Goal: Task Accomplishment & Management: Manage account settings

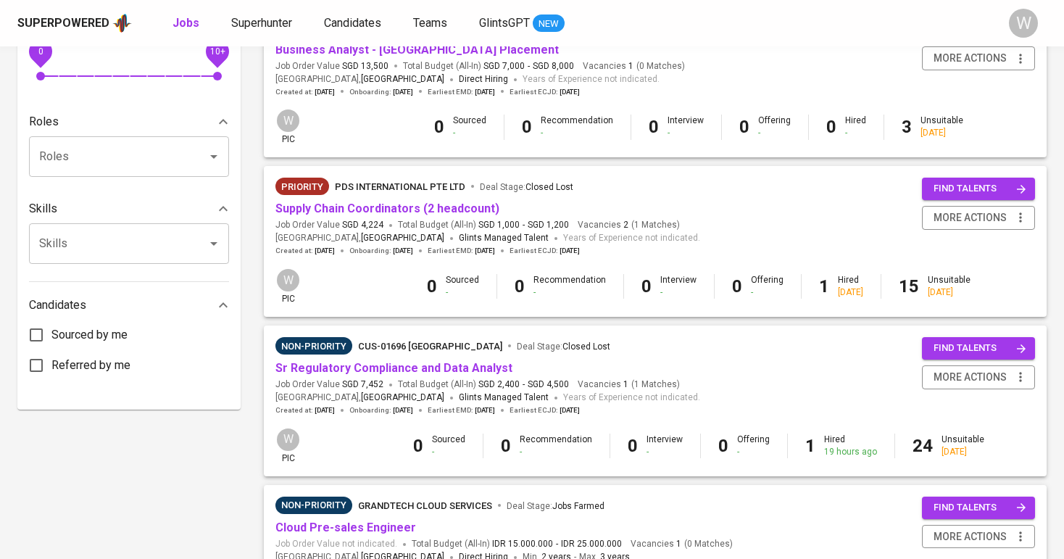
scroll to position [591, 0]
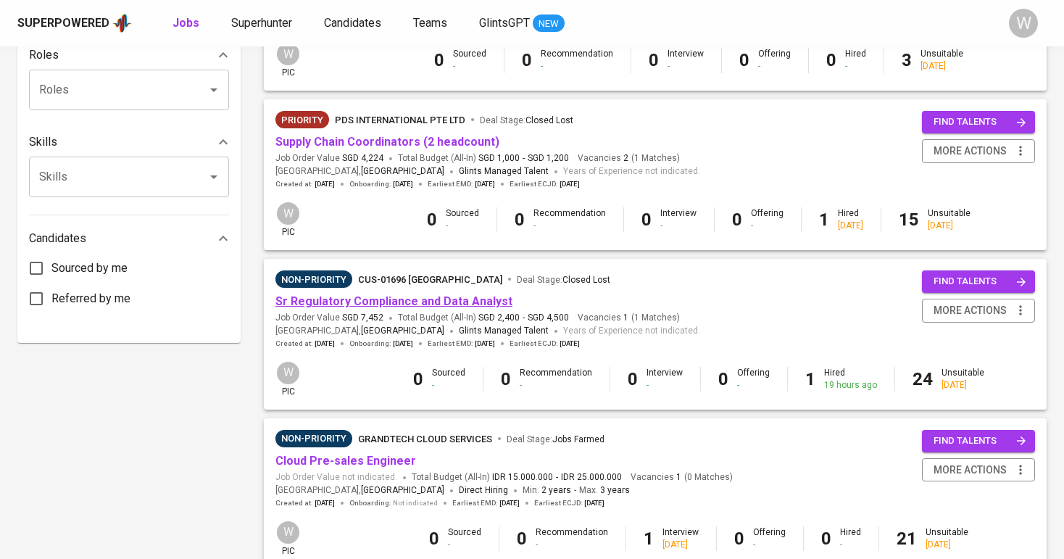
click at [390, 294] on link "Sr Regulatory Compliance and Data Analyst" at bounding box center [393, 301] width 237 height 14
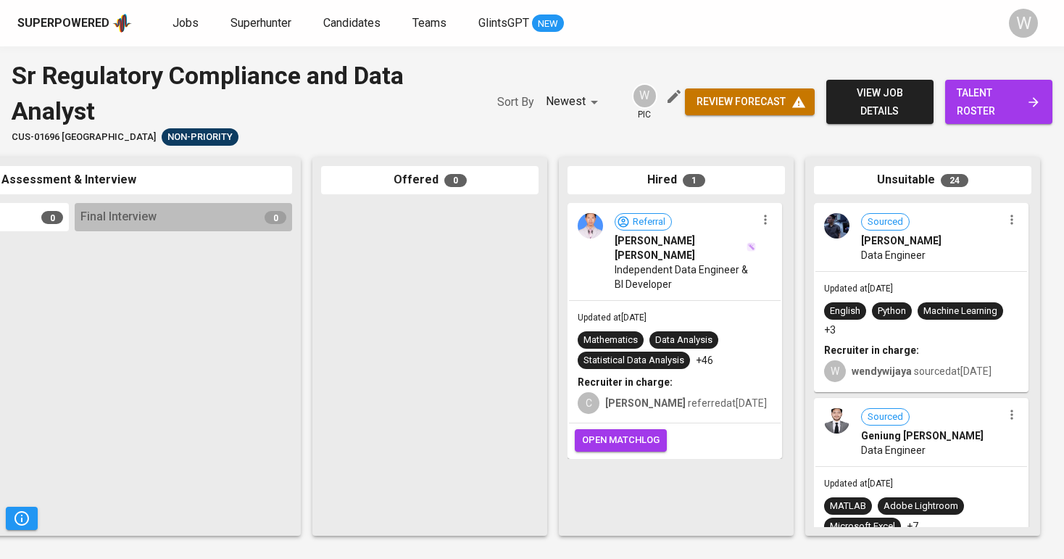
scroll to position [0, 662]
click at [618, 435] on span "open matchlog" at bounding box center [621, 440] width 78 height 17
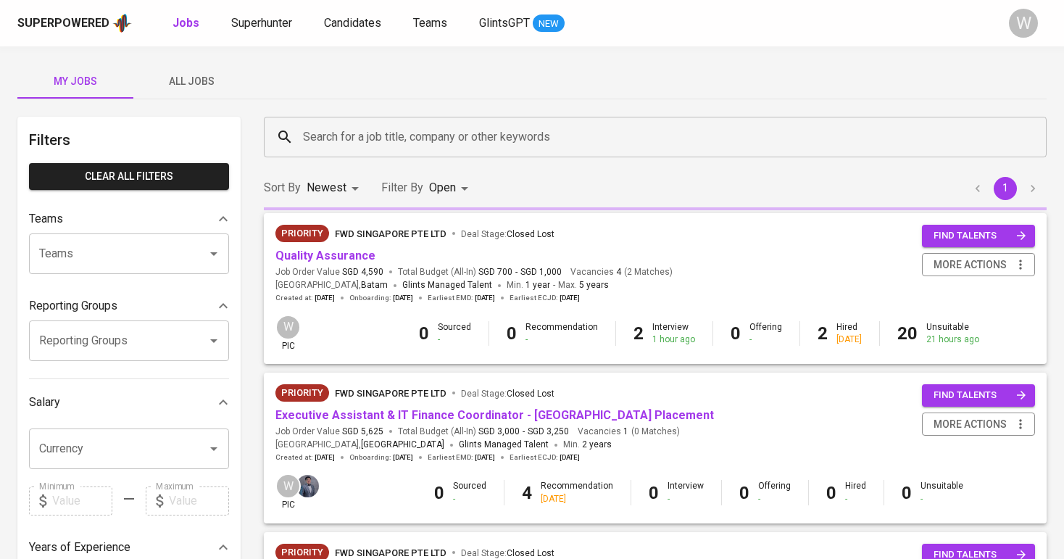
scroll to position [591, 0]
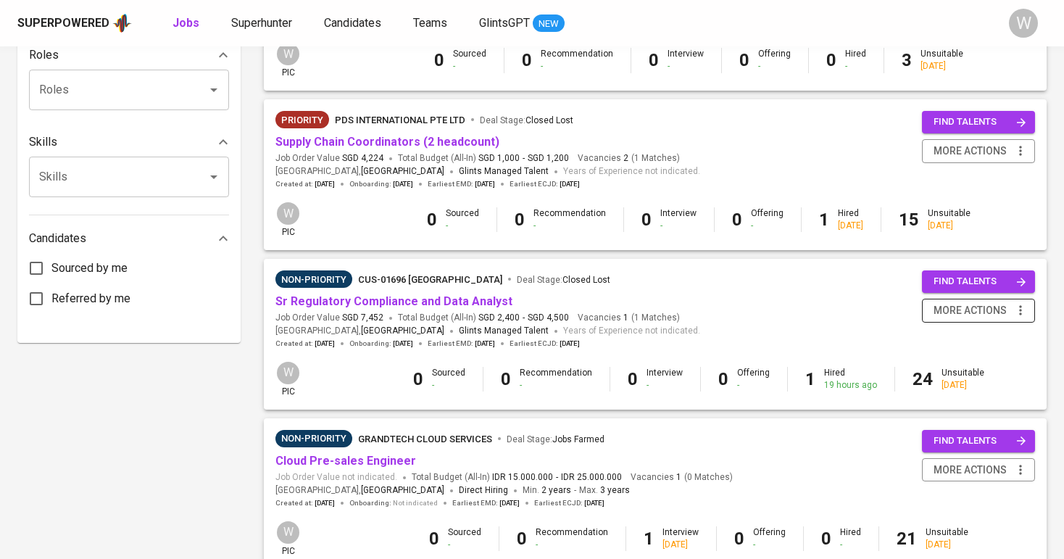
click at [1022, 303] on icon "button" at bounding box center [1020, 310] width 14 height 14
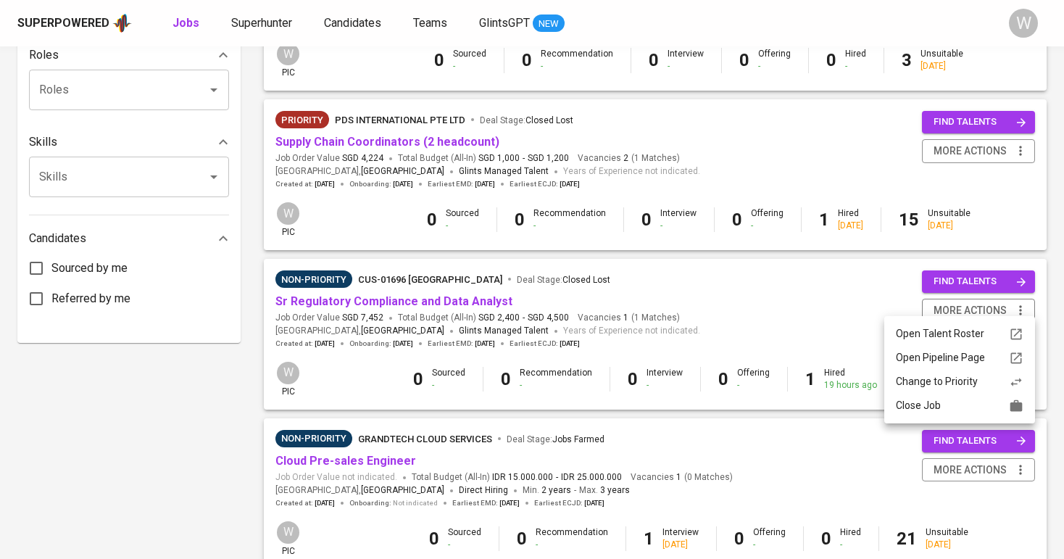
click at [986, 402] on div "Close Job" at bounding box center [960, 405] width 128 height 15
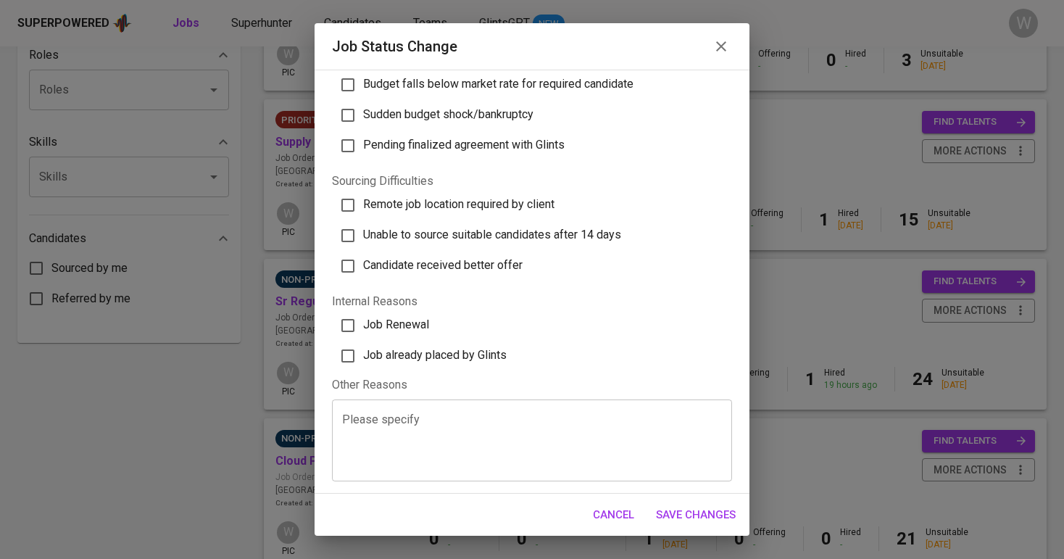
scroll to position [401, 0]
click at [524, 354] on label "Job already placed by Glints" at bounding box center [525, 356] width 391 height 30
click at [363, 354] on input "Job already placed by Glints" at bounding box center [348, 356] width 30 height 30
checkbox input "true"
click at [702, 502] on button "Save Changes" at bounding box center [696, 514] width 96 height 30
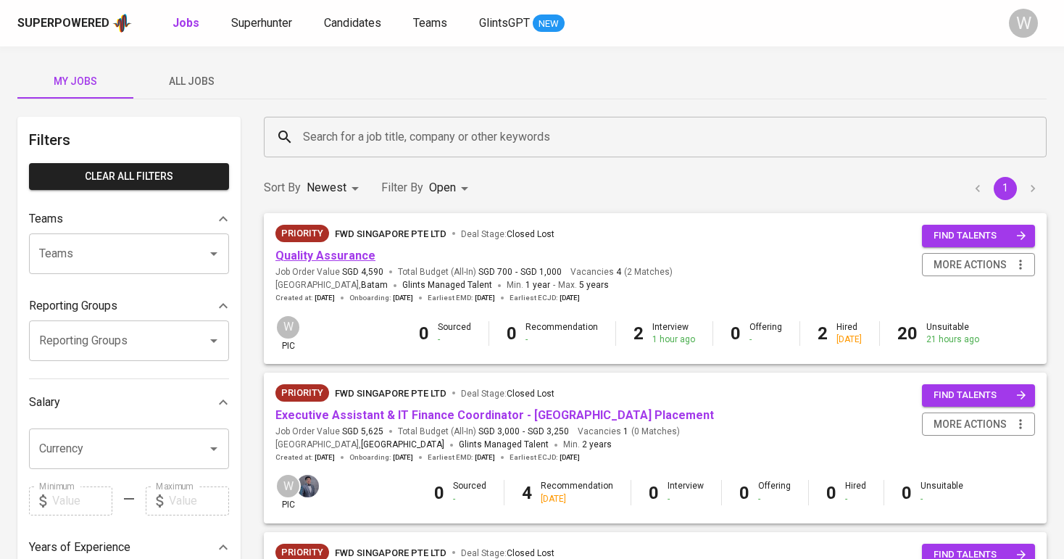
click at [299, 254] on link "Quality Assurance" at bounding box center [325, 256] width 100 height 14
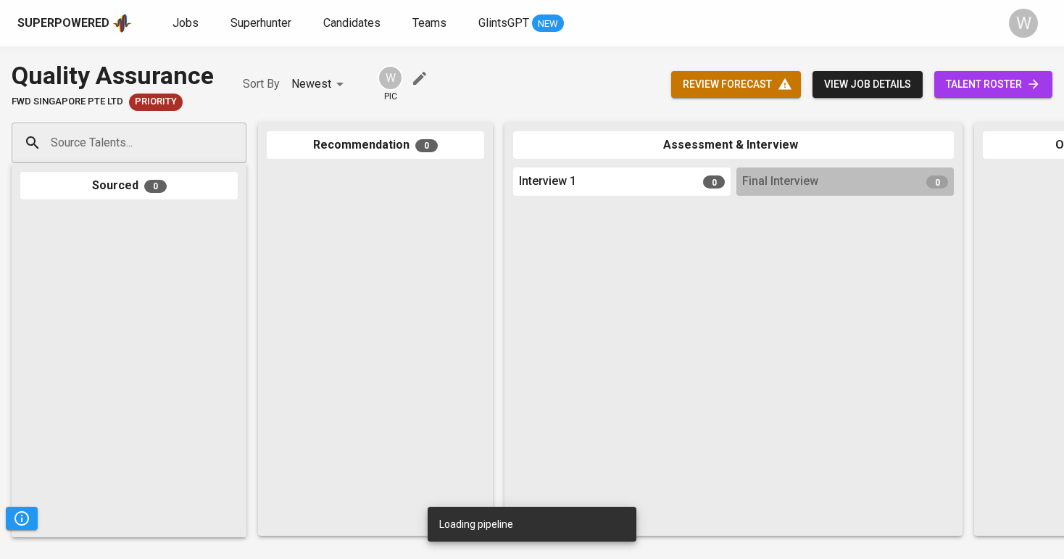
click at [981, 72] on link "talent roster" at bounding box center [993, 84] width 118 height 27
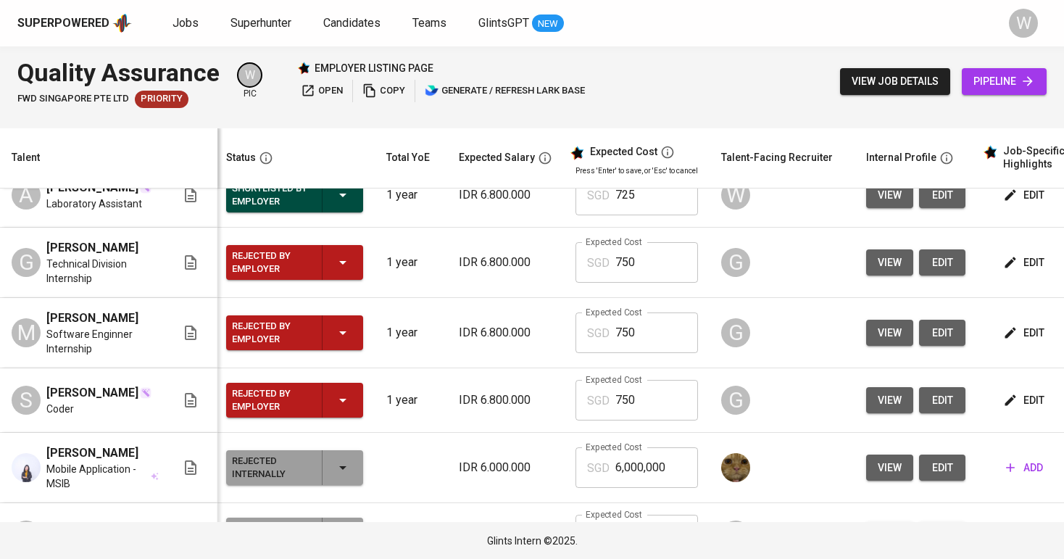
scroll to position [1067, 3]
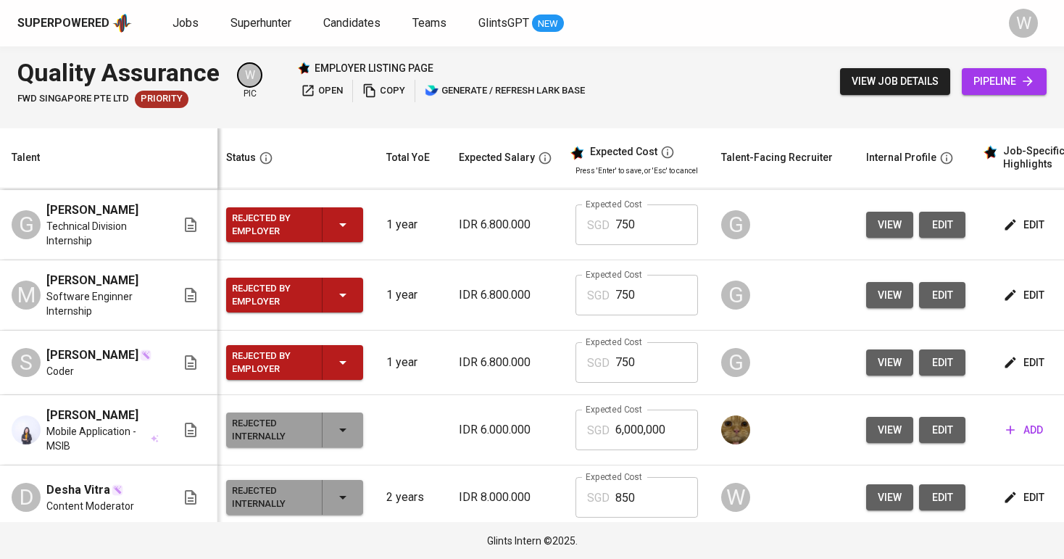
click at [323, 240] on div "Rejected by Employer" at bounding box center [294, 224] width 125 height 35
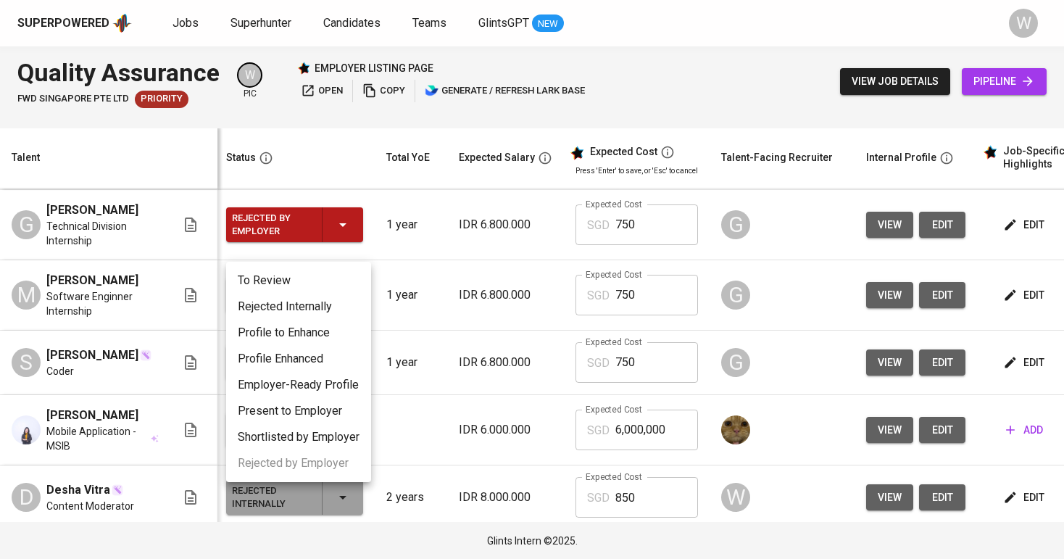
click at [305, 301] on li "Rejected Internally" at bounding box center [298, 306] width 145 height 26
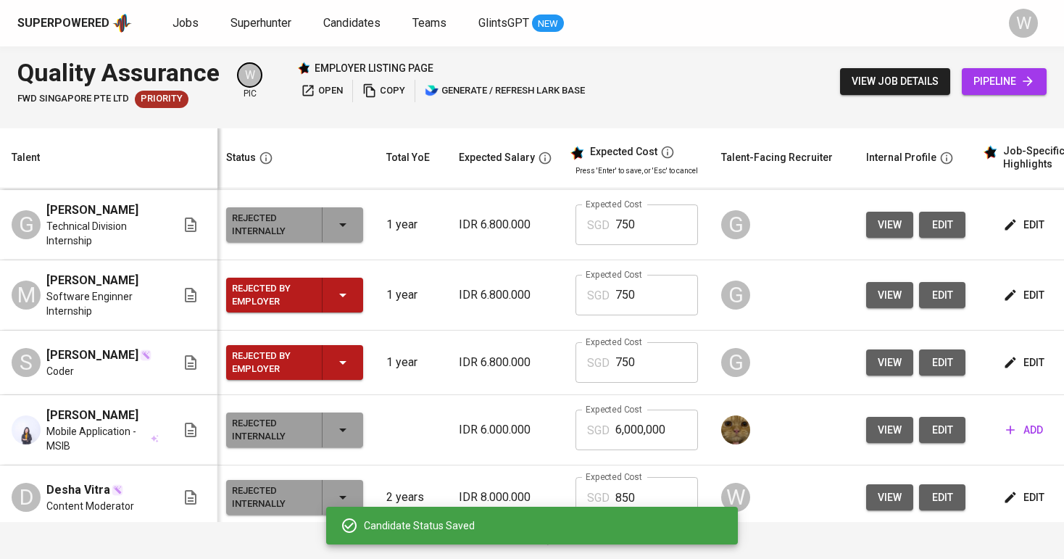
click at [333, 312] on div "Rejected by Employer" at bounding box center [294, 294] width 125 height 35
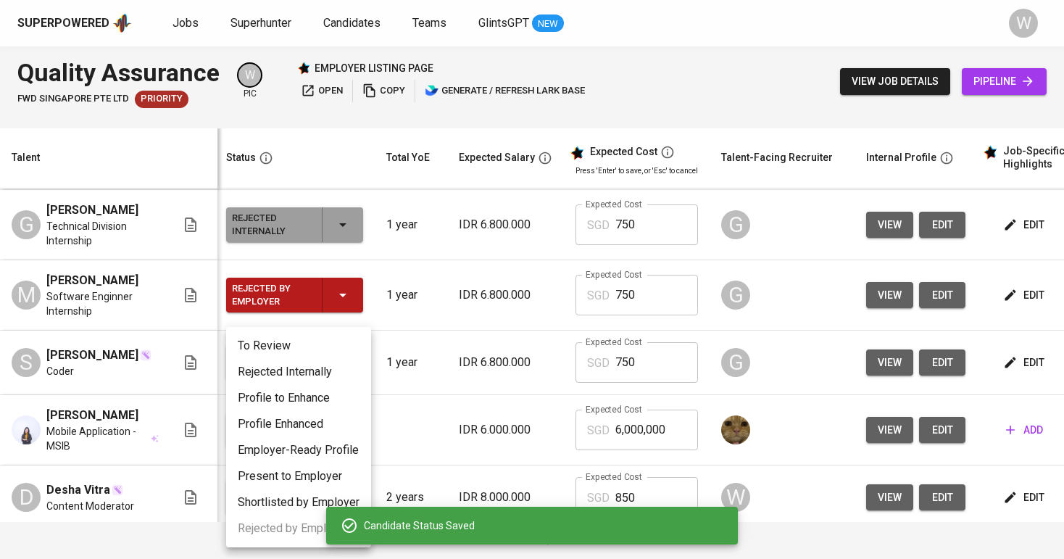
click at [325, 363] on li "Rejected Internally" at bounding box center [298, 372] width 145 height 26
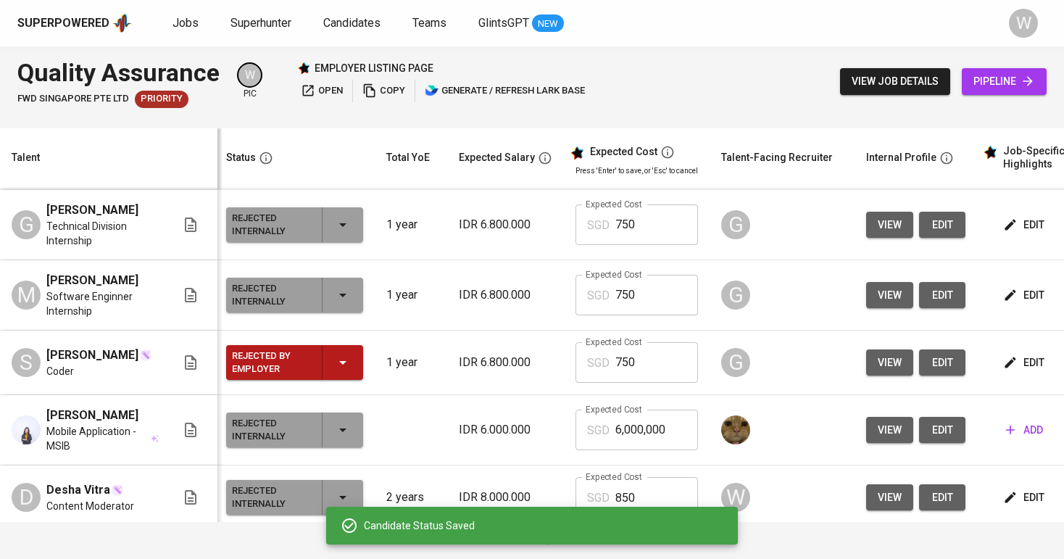
click at [343, 371] on icon "button" at bounding box center [342, 362] width 17 height 17
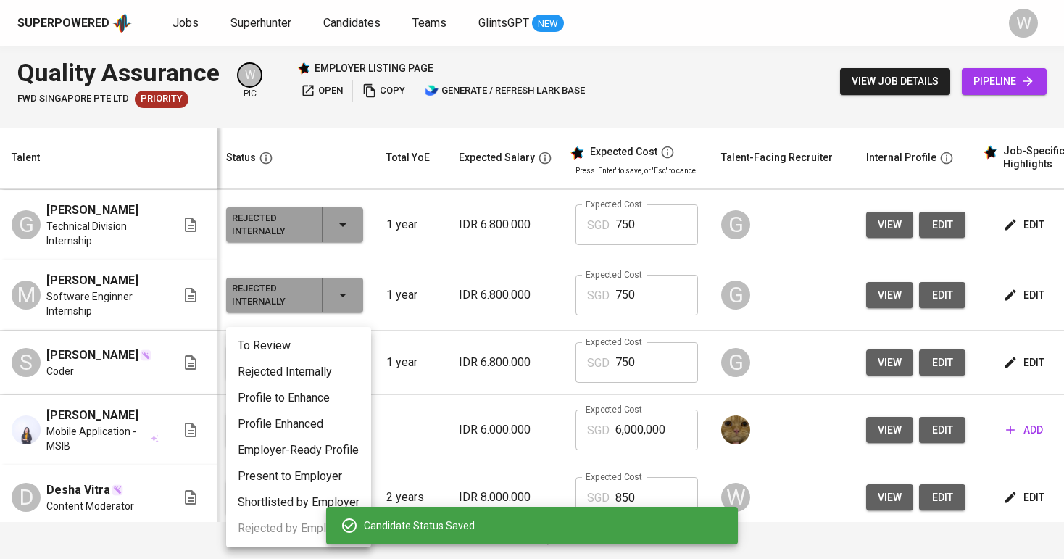
click at [328, 374] on li "Rejected Internally" at bounding box center [298, 372] width 145 height 26
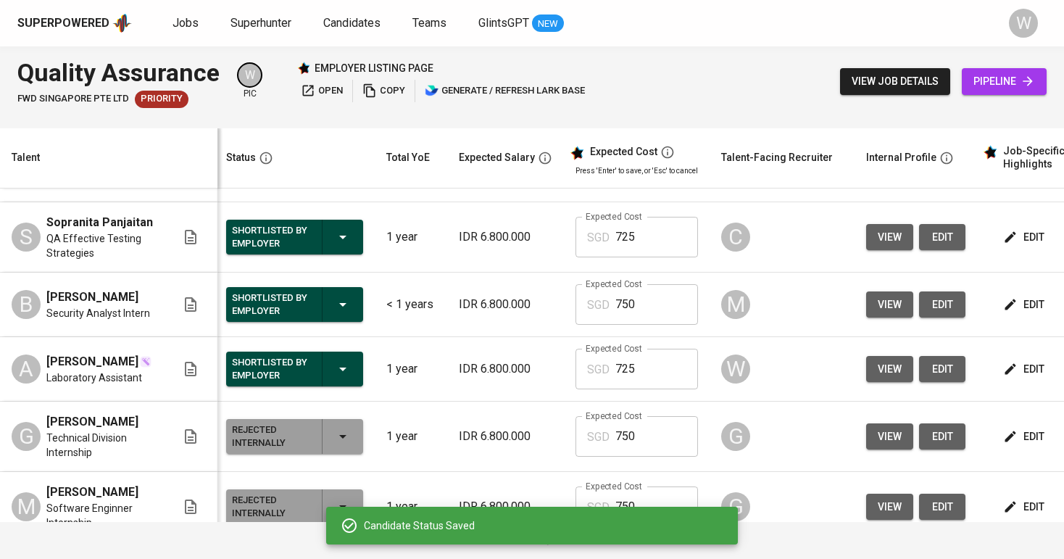
scroll to position [852, 3]
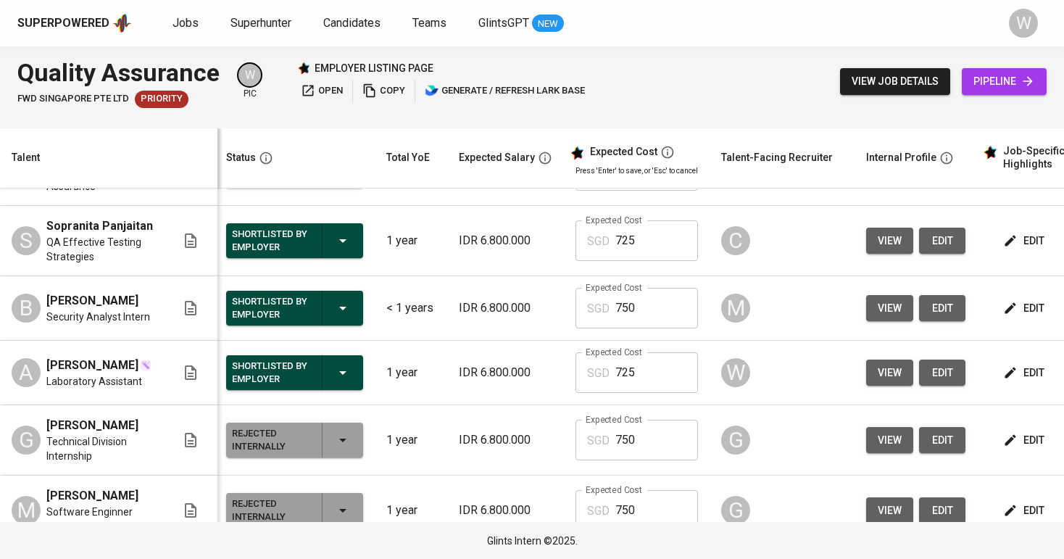
click at [336, 249] on icon "button" at bounding box center [342, 240] width 17 height 17
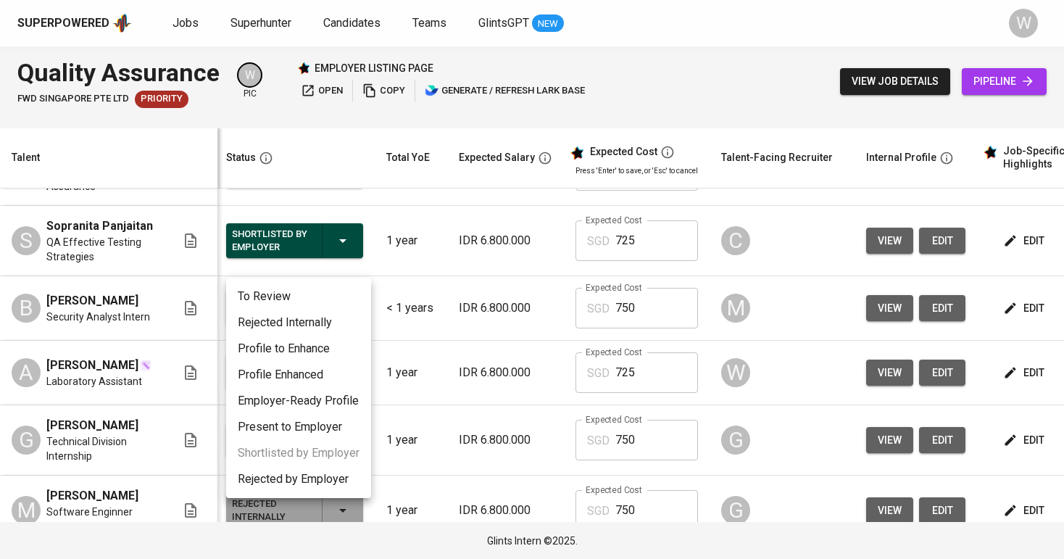
click at [322, 317] on li "Rejected Internally" at bounding box center [298, 322] width 145 height 26
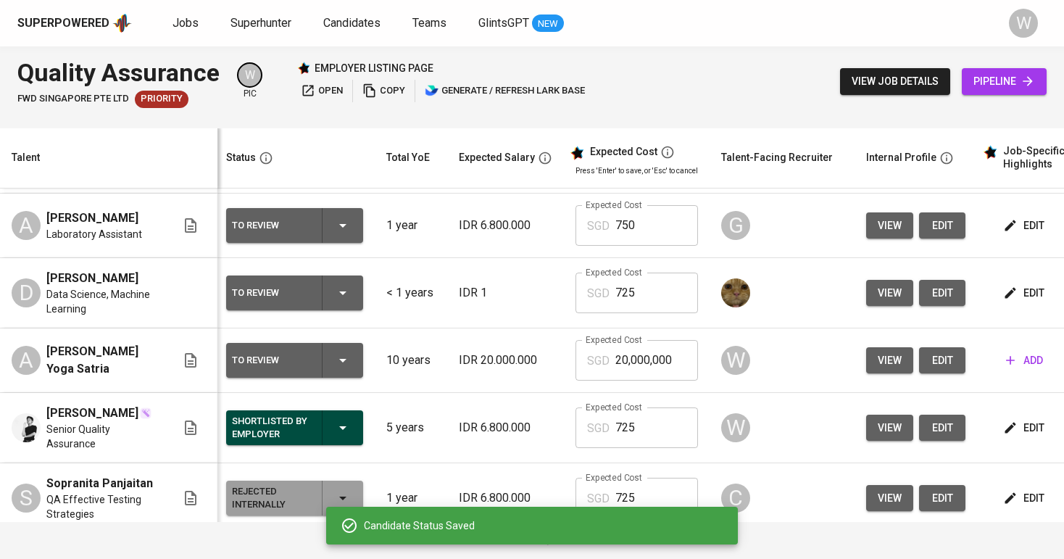
scroll to position [581, 3]
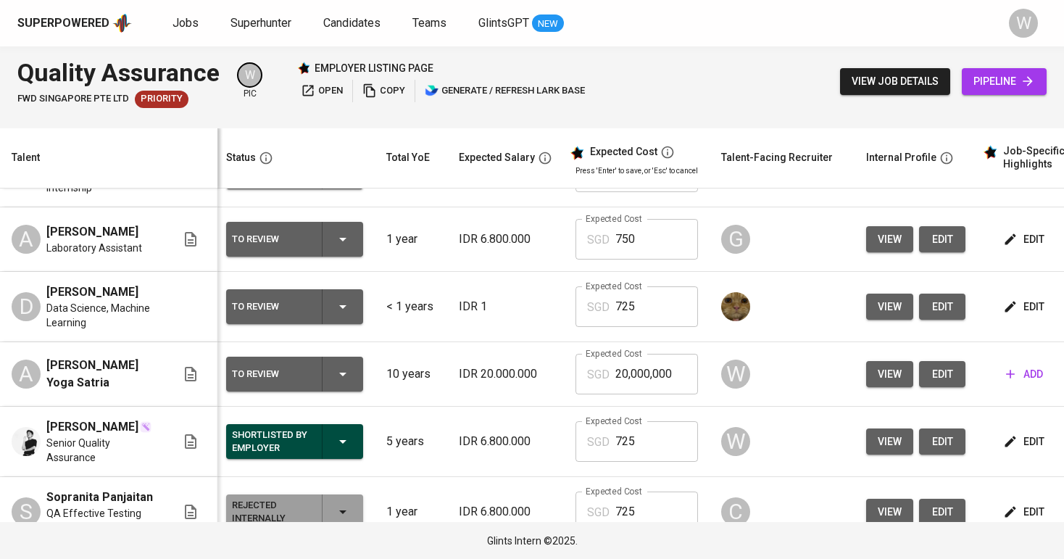
click at [1006, 311] on button "edit" at bounding box center [1025, 306] width 50 height 27
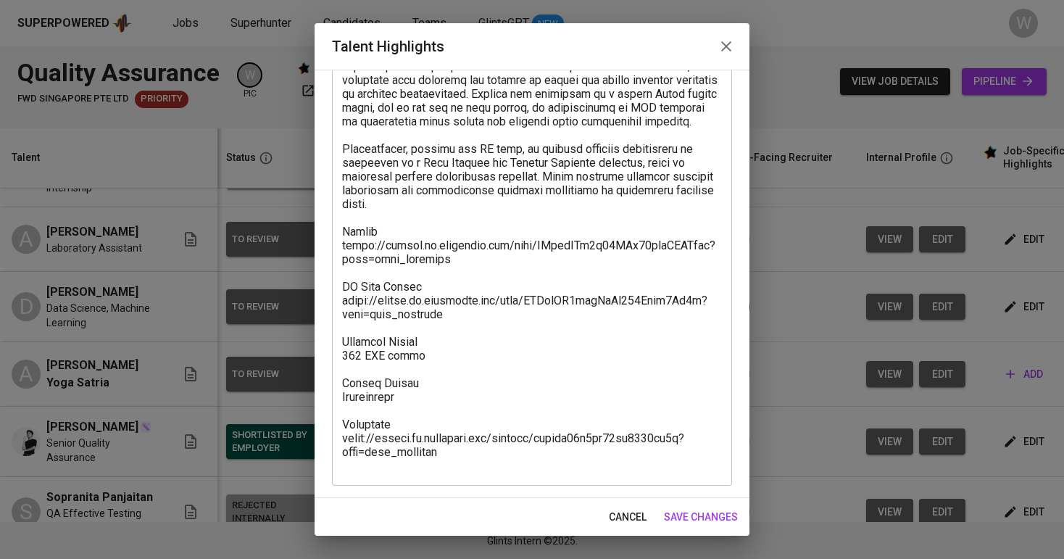
scroll to position [147, 0]
click at [631, 525] on button "cancel" at bounding box center [627, 517] width 49 height 27
